Goal: Information Seeking & Learning: Learn about a topic

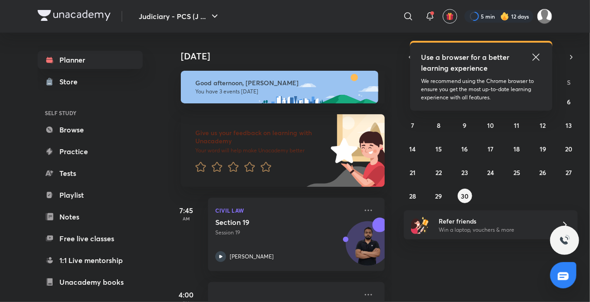
click at [515, 55] on icon at bounding box center [535, 57] width 11 height 11
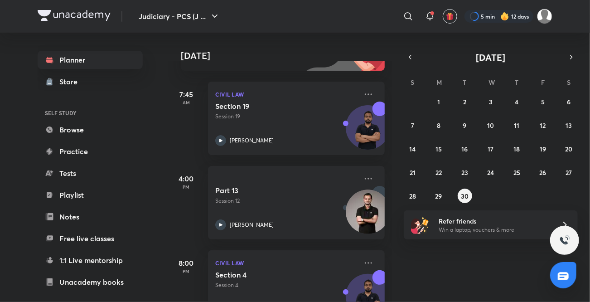
scroll to position [119, 0]
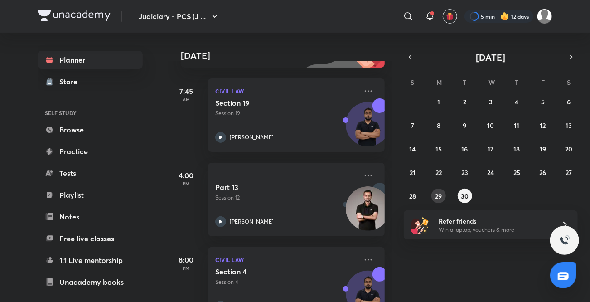
click at [441, 193] on abbr "29" at bounding box center [438, 196] width 7 height 9
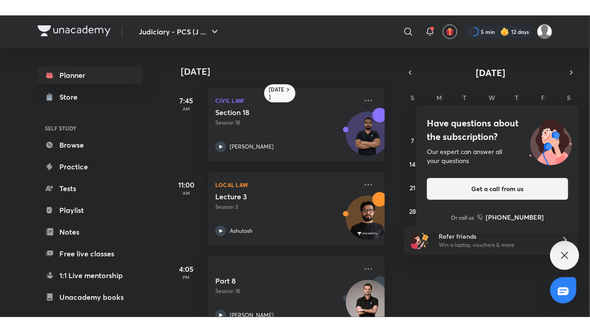
scroll to position [111, 0]
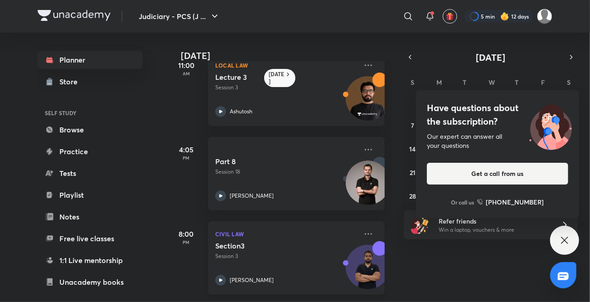
click at [224, 275] on icon at bounding box center [220, 280] width 11 height 11
